Goal: Ask a question

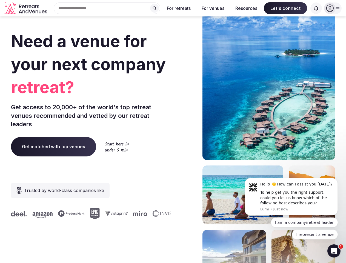
click at [173, 132] on div "Need a venue for your next company retreat? Get access to 20,000+ of the world'…" at bounding box center [173, 164] width 324 height 330
click at [107, 8] on div "Search Popular Destinations [GEOGRAPHIC_DATA], [GEOGRAPHIC_DATA] [GEOGRAPHIC_DA…" at bounding box center [104, 8] width 111 height 12
click at [155, 8] on input "text" at bounding box center [107, 8] width 107 height 12
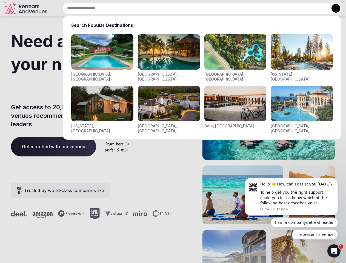
click at [179, 8] on input "text" at bounding box center [201, 8] width 279 height 12
click at [213, 8] on input "text" at bounding box center [201, 8] width 279 height 12
click at [246, 8] on input "text" at bounding box center [201, 8] width 279 height 12
click at [286, 8] on input "text" at bounding box center [201, 8] width 279 height 12
click at [316, 8] on input "text" at bounding box center [201, 8] width 279 height 12
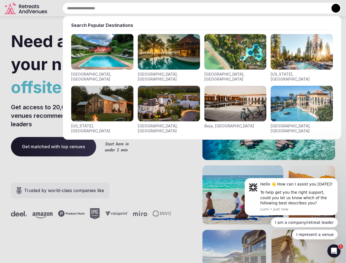
click at [333, 8] on button at bounding box center [336, 8] width 9 height 9
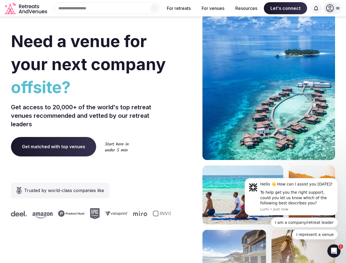
click at [291, 197] on div "To help get you the right support, could you let us know which of the following…" at bounding box center [296, 198] width 73 height 16
